Goal: Communication & Community: Answer question/provide support

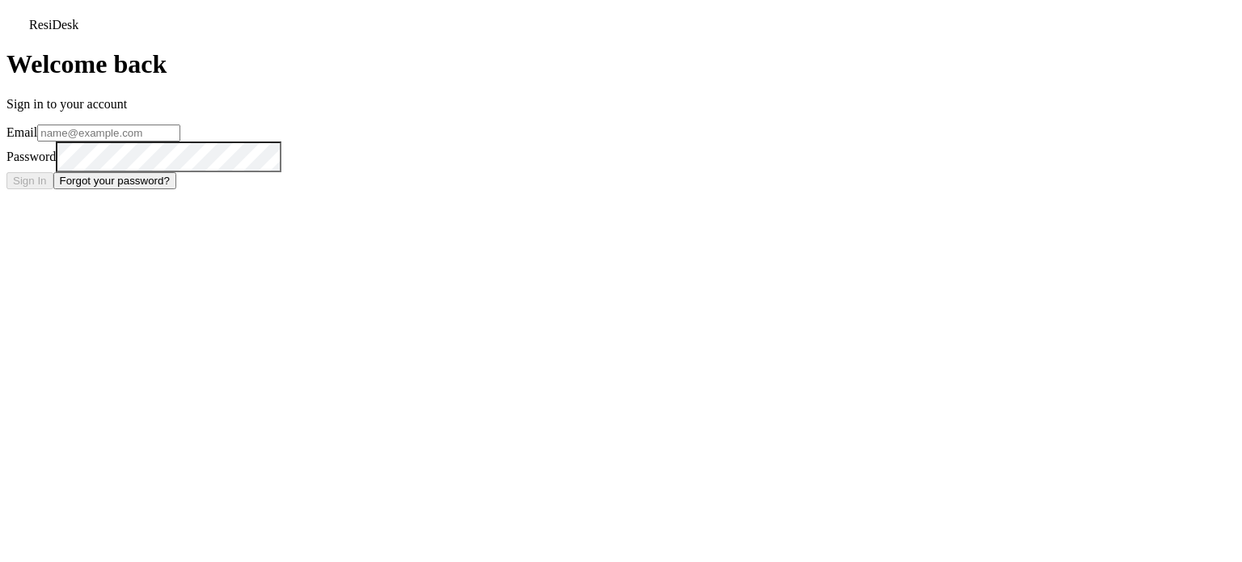
type input "[EMAIL_ADDRESS][DOMAIN_NAME]"
click at [53, 189] on button "Sign In" at bounding box center [29, 180] width 47 height 17
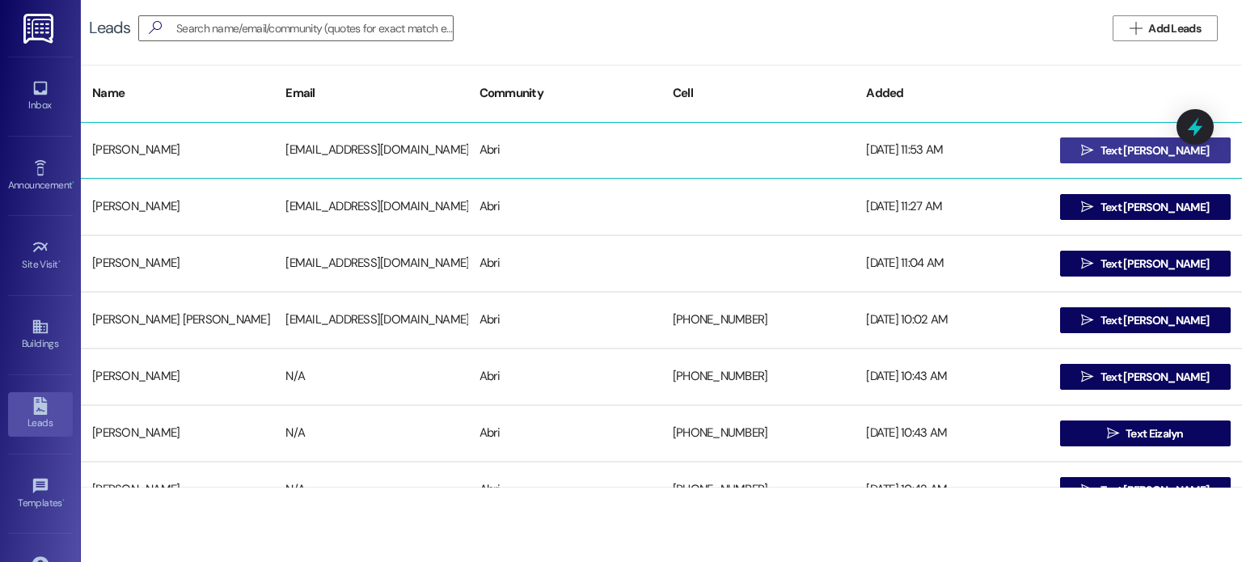
click at [1084, 148] on button " Text [PERSON_NAME]" at bounding box center [1145, 150] width 171 height 26
